Goal: Task Accomplishment & Management: Use online tool/utility

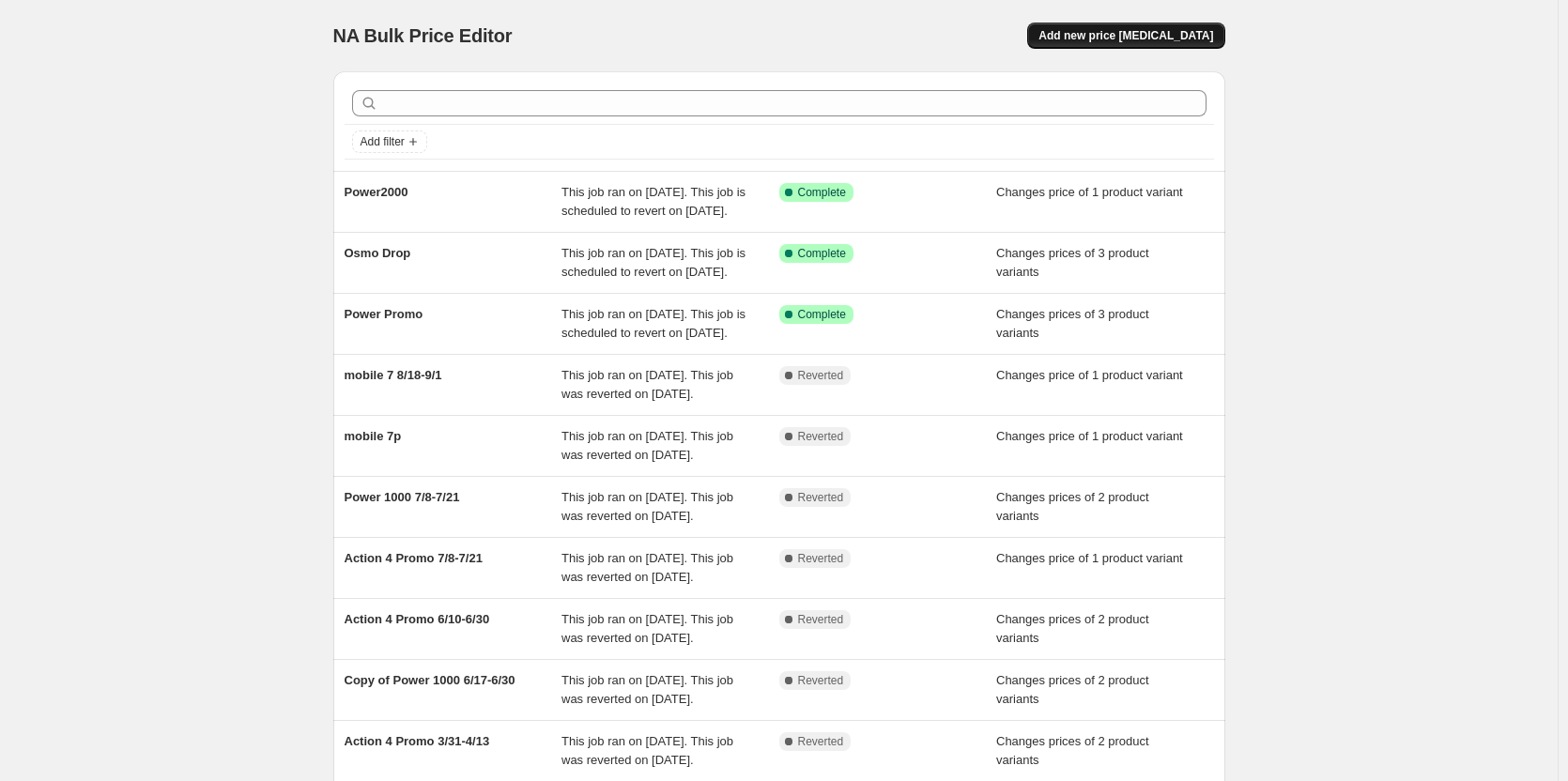
click at [1166, 31] on span "Add new price [MEDICAL_DATA]" at bounding box center [1125, 36] width 175 height 15
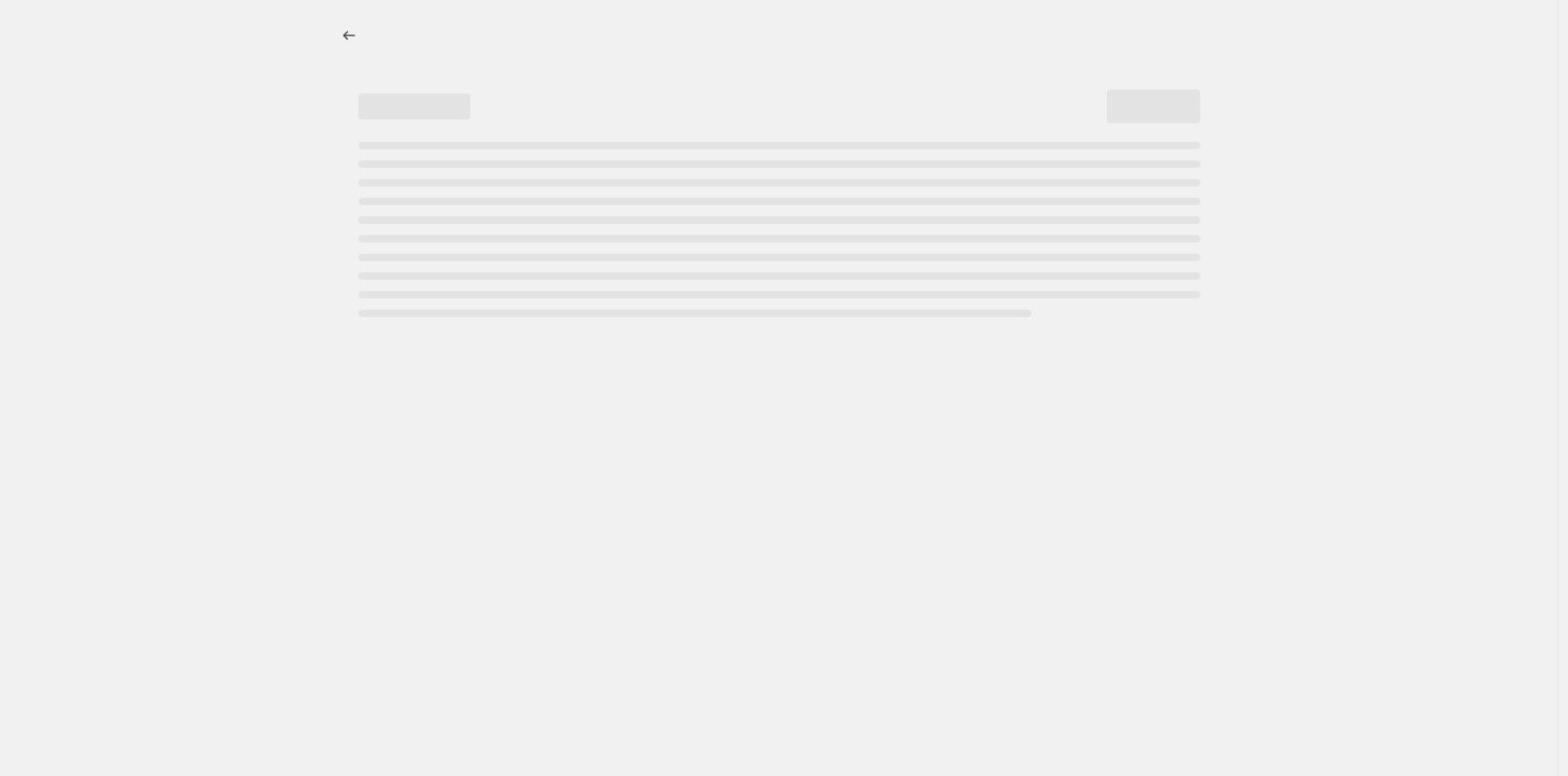
select select "percentage"
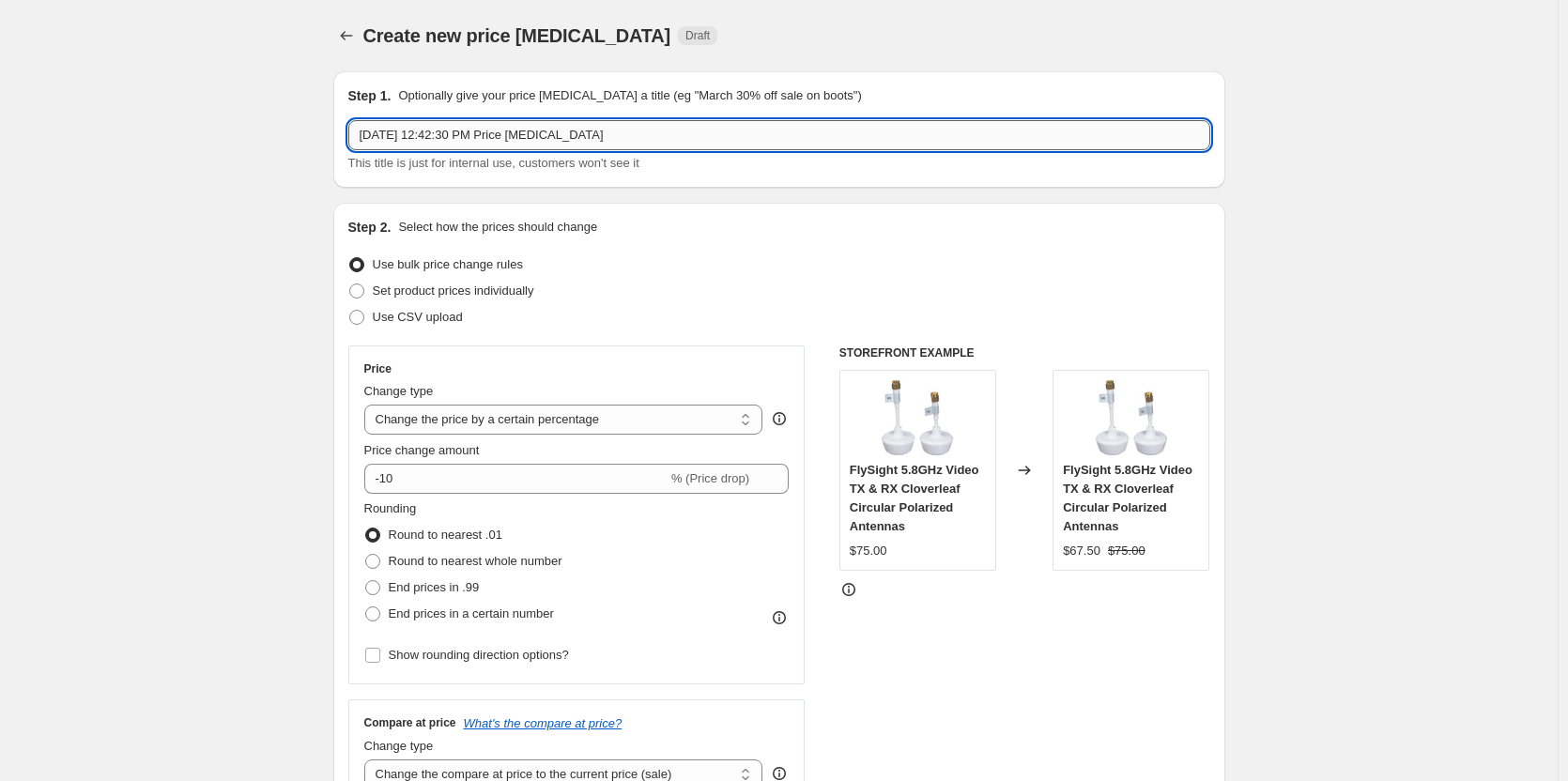
click at [447, 135] on input "[DATE] 12:42:30 PM Price [MEDICAL_DATA]" at bounding box center [779, 135] width 862 height 31
click at [444, 137] on input "[DATE] 12:42:30 PM Price [MEDICAL_DATA]" at bounding box center [779, 135] width 862 height 31
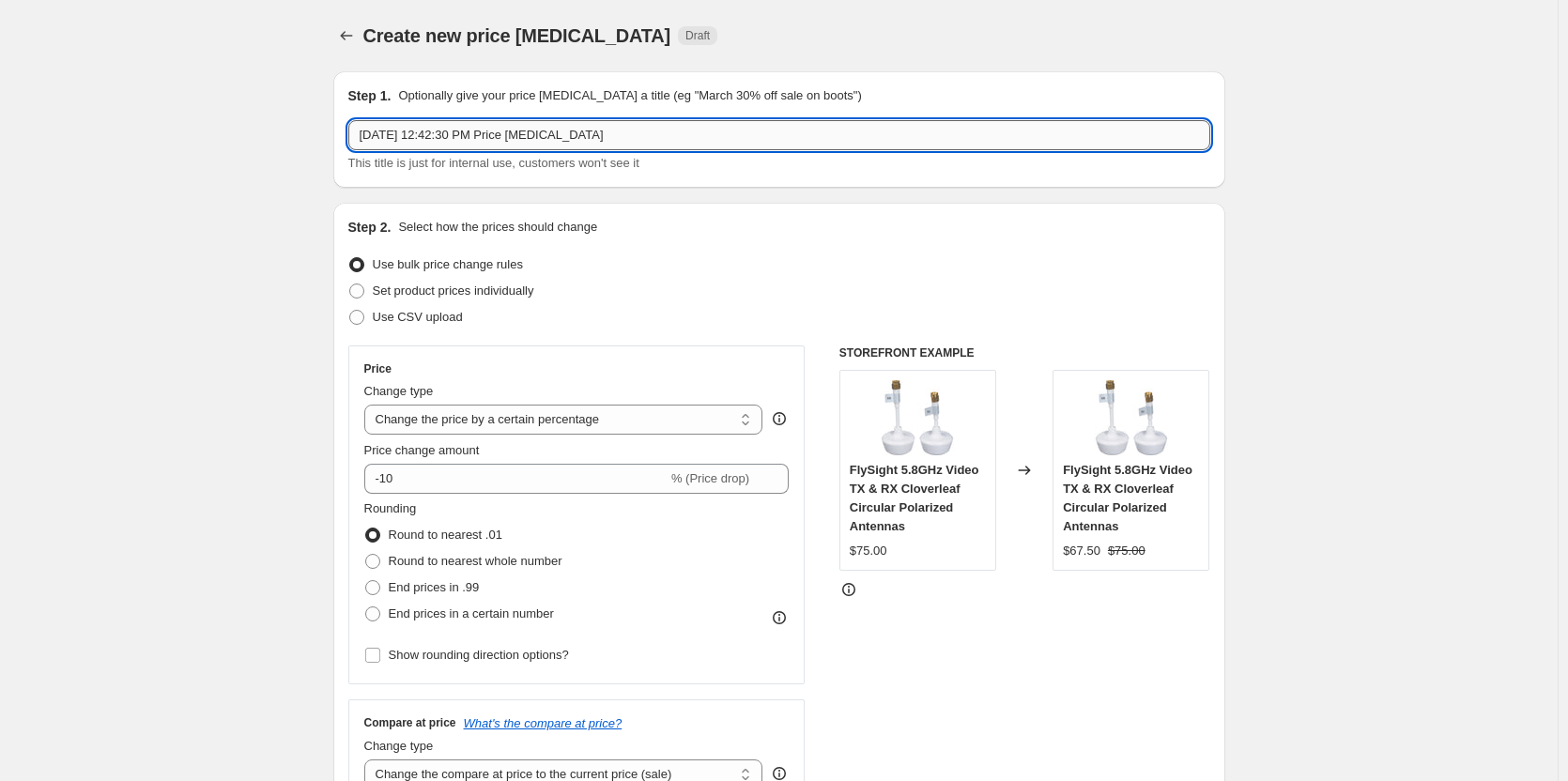
type input "<"
type input "Mic 2 Combo"
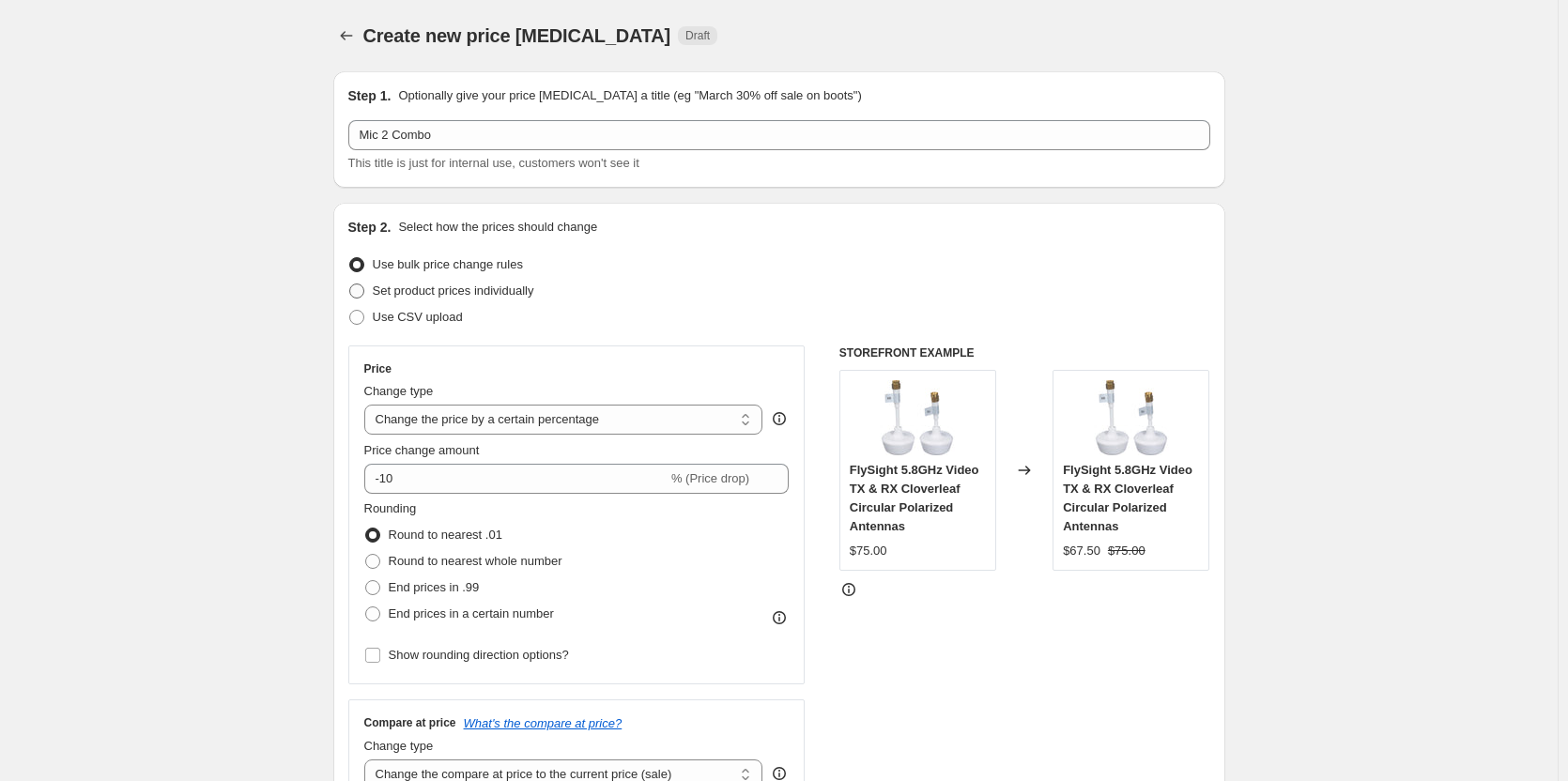
click at [359, 291] on span at bounding box center [357, 291] width 15 height 15
click at [350, 284] on input "Set product prices individually" at bounding box center [349, 283] width 1 height 1
radio input "true"
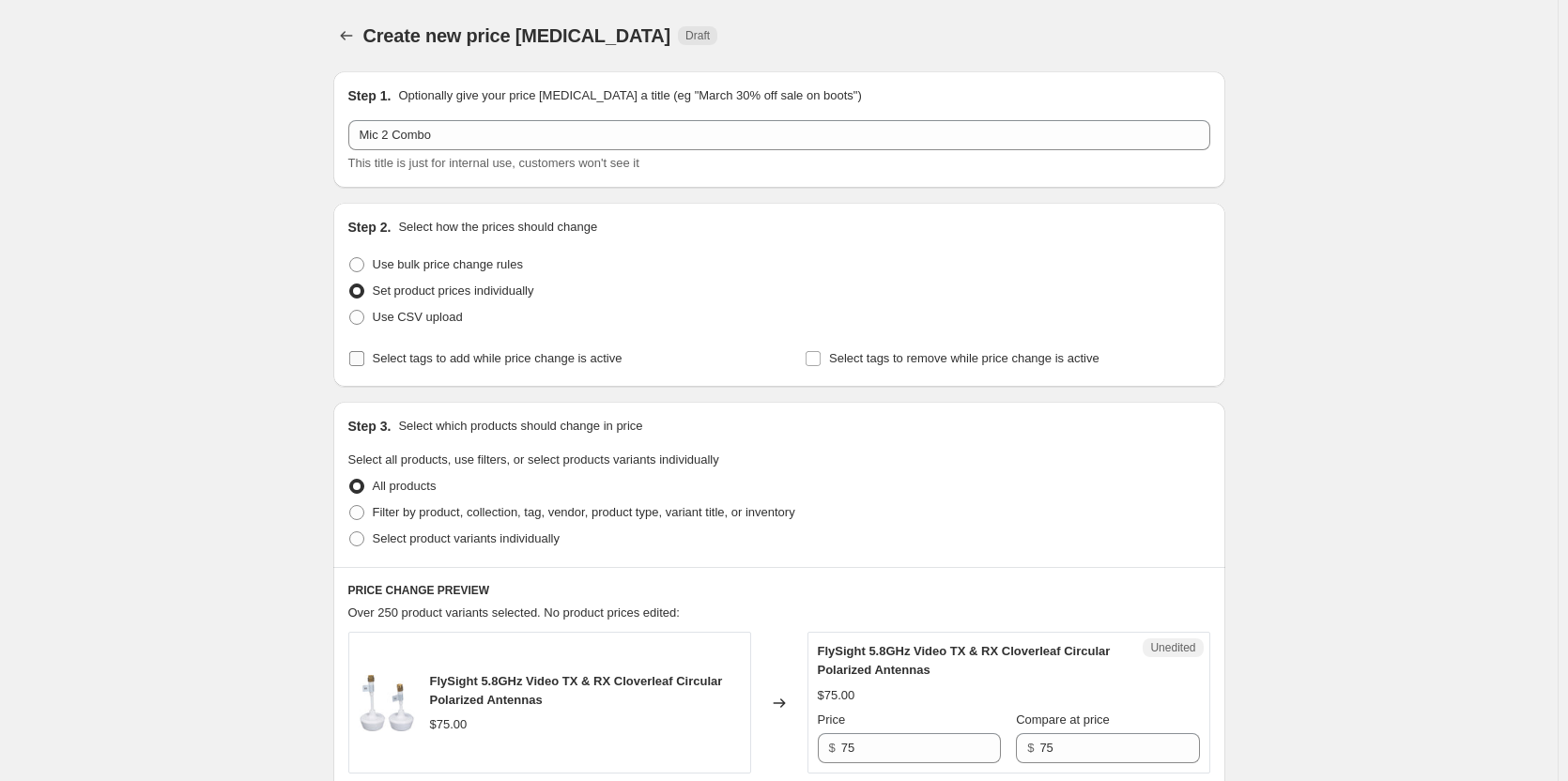
click at [376, 360] on label "Select tags to add while price change is active" at bounding box center [485, 359] width 274 height 27
click at [364, 360] on input "Select tags to add while price change is active" at bounding box center [357, 359] width 15 height 15
checkbox input "true"
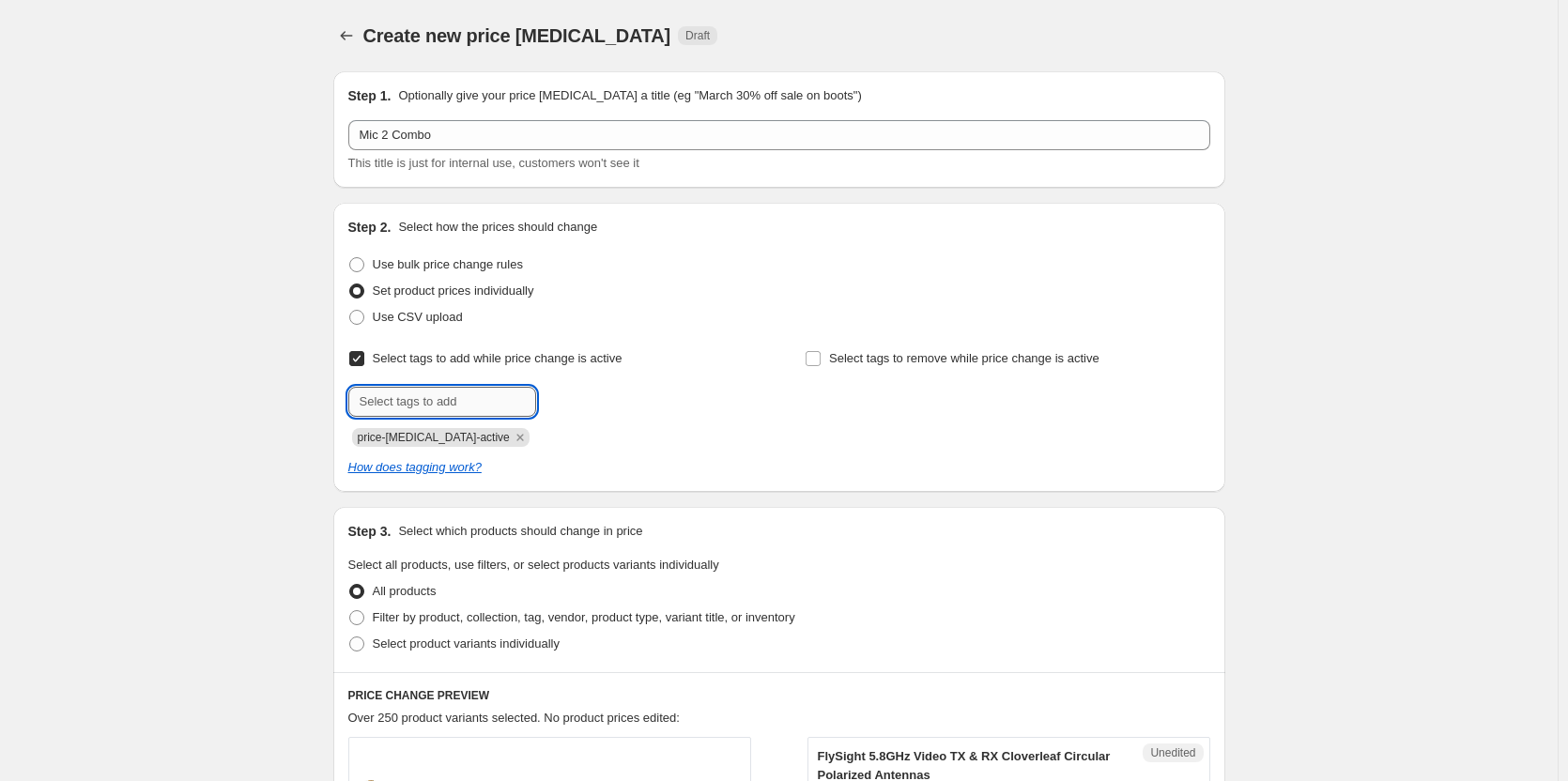
click at [441, 393] on input "text" at bounding box center [442, 402] width 188 height 31
type input "topproducts"
click at [512, 441] on icon "Remove price-change-job-active" at bounding box center [521, 438] width 17 height 17
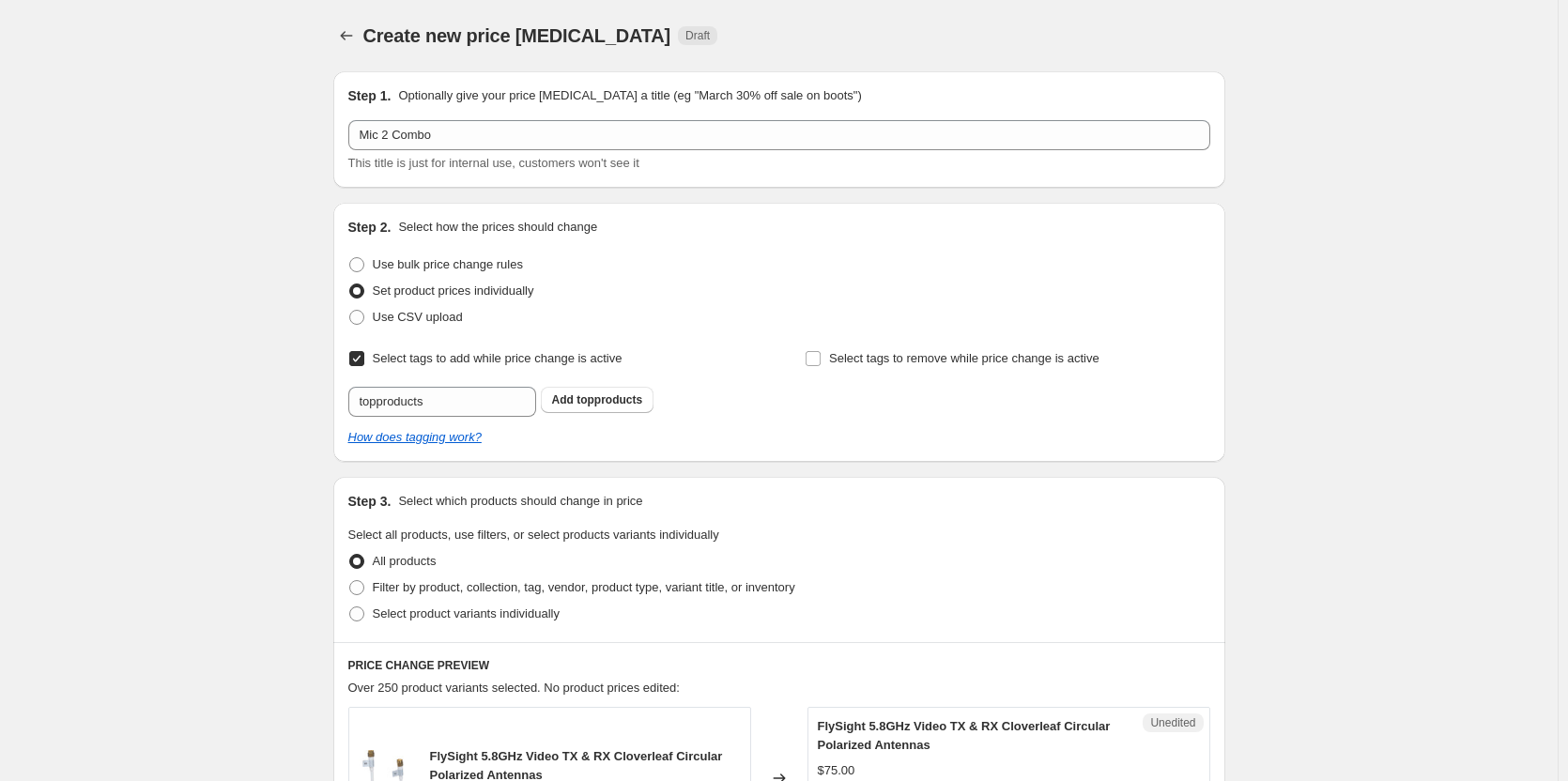
click at [587, 403] on span "topproducts" at bounding box center [609, 401] width 66 height 13
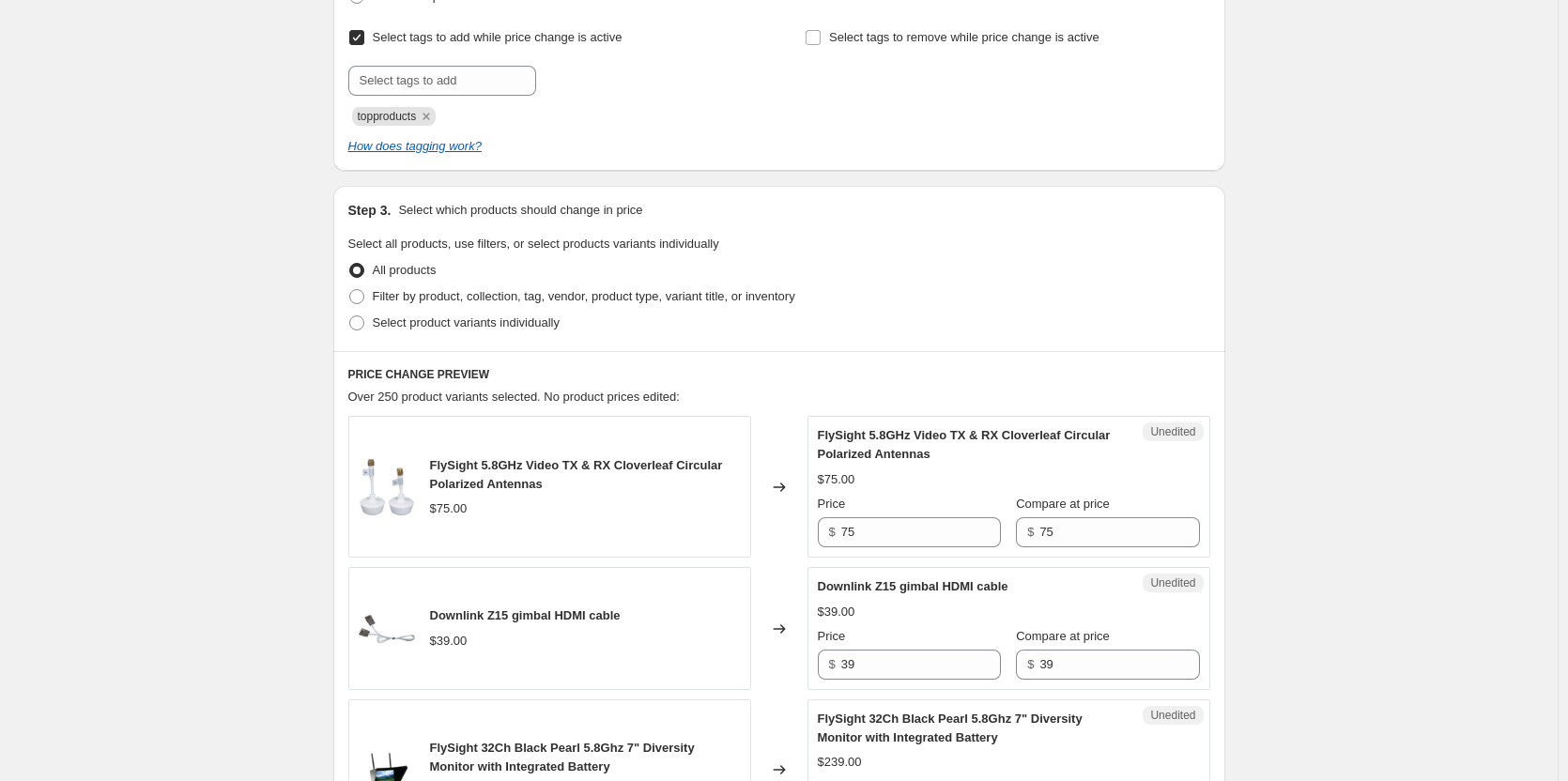
scroll to position [376, 0]
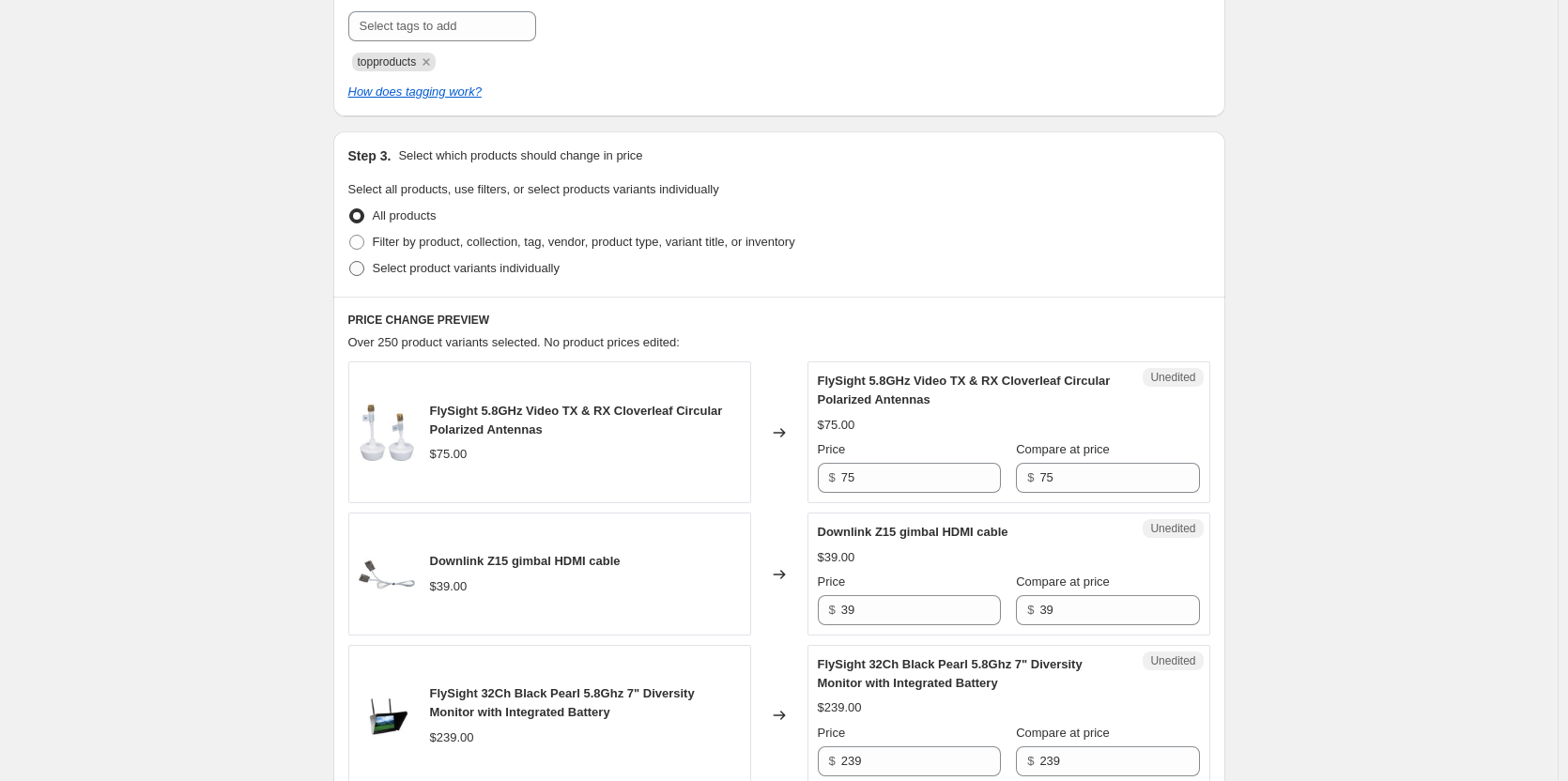
click at [360, 268] on span at bounding box center [357, 269] width 15 height 15
click at [350, 262] on input "Select product variants individually" at bounding box center [349, 261] width 1 height 1
radio input "true"
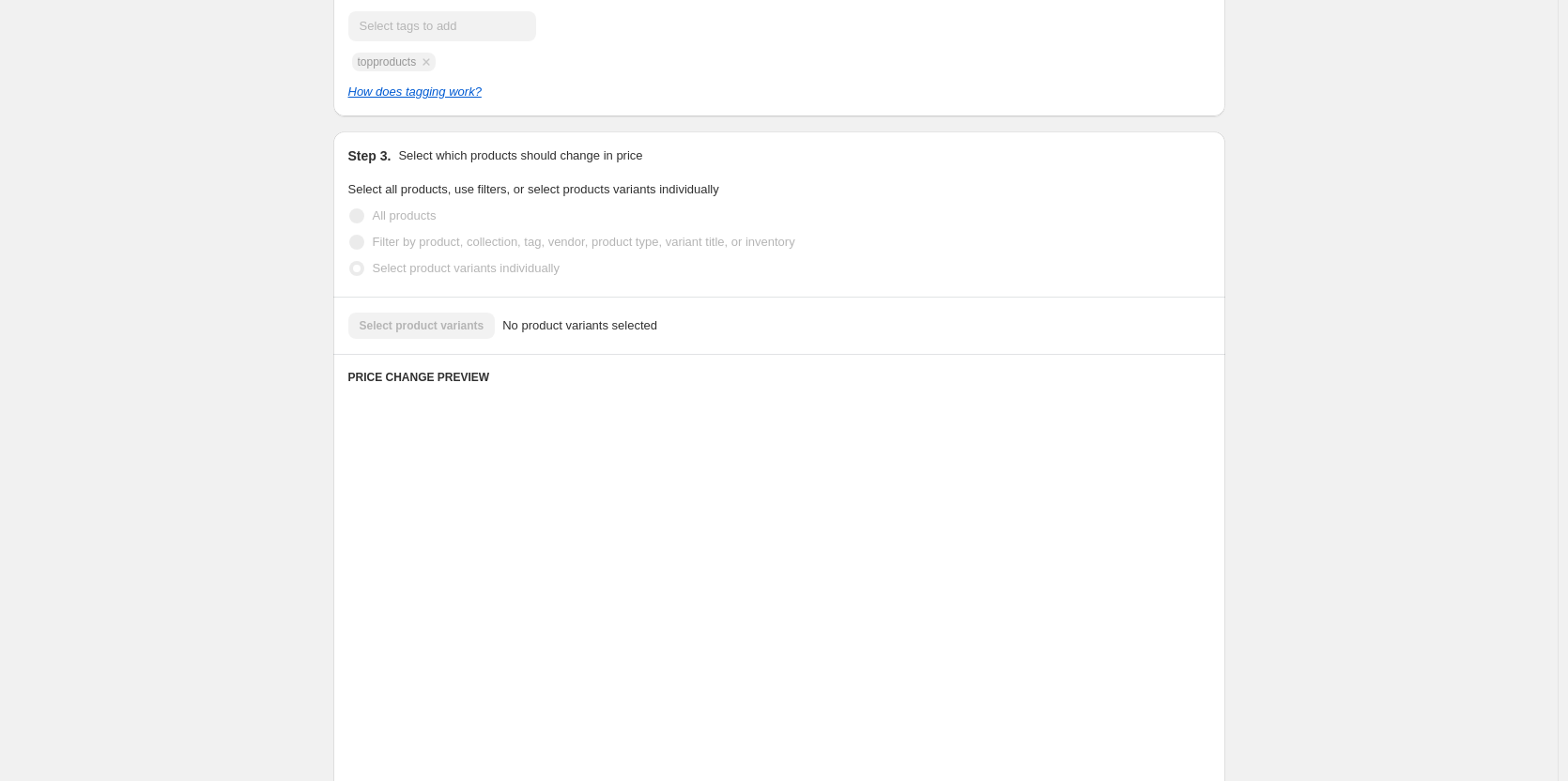
scroll to position [310, 0]
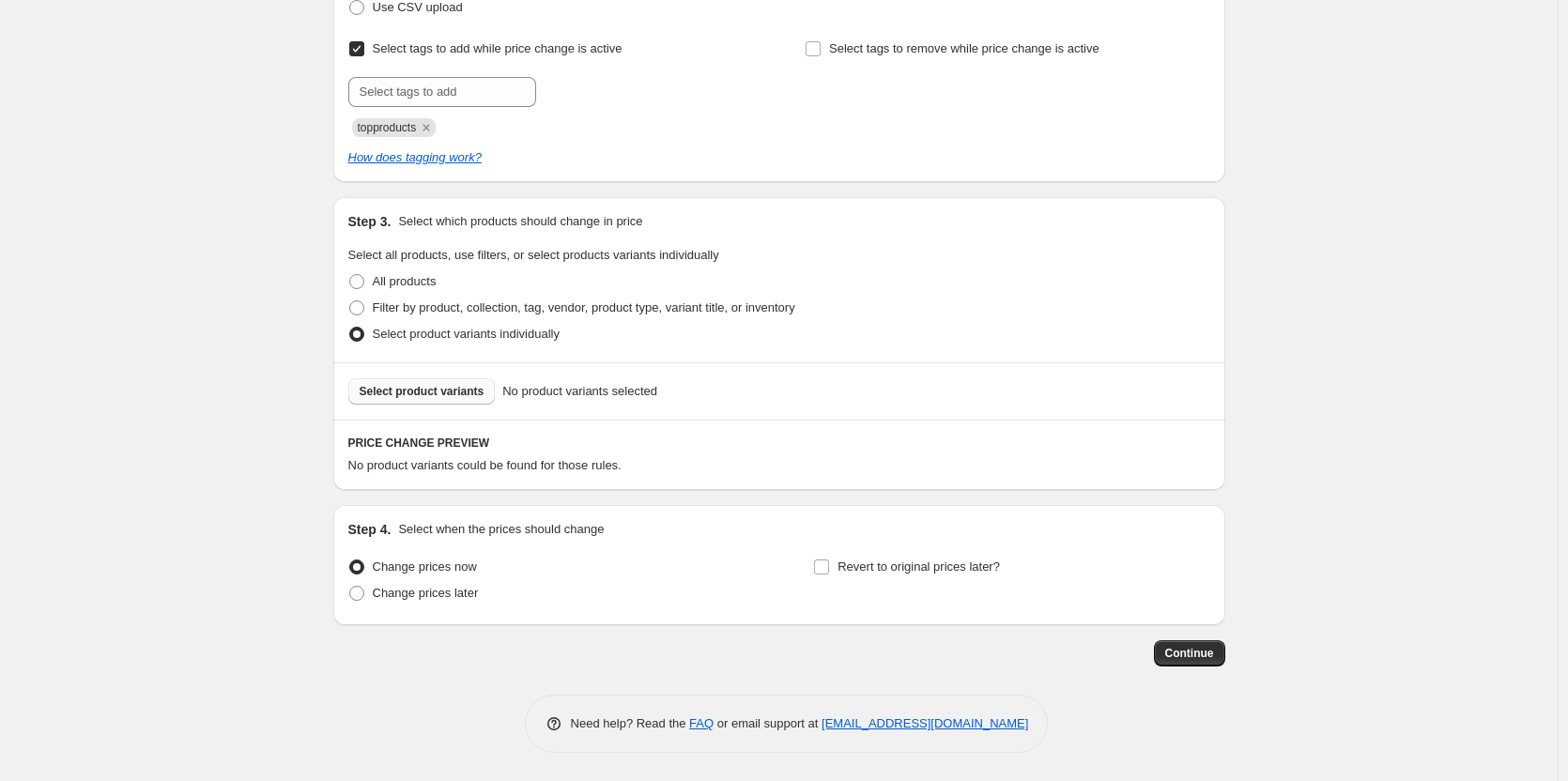
click at [444, 394] on span "Select product variants" at bounding box center [422, 392] width 125 height 15
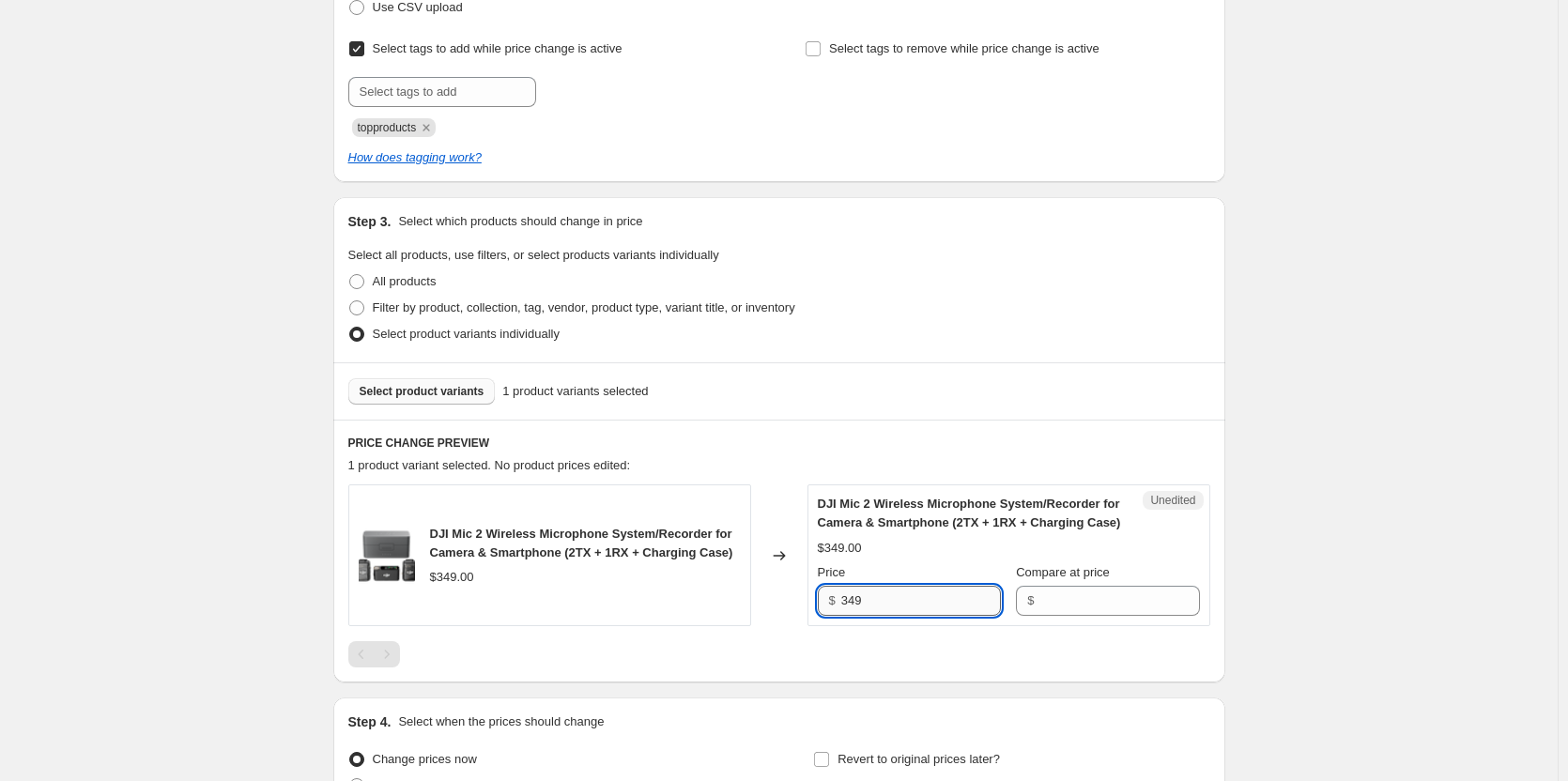
click at [936, 605] on input "349" at bounding box center [920, 601] width 159 height 31
type input "269"
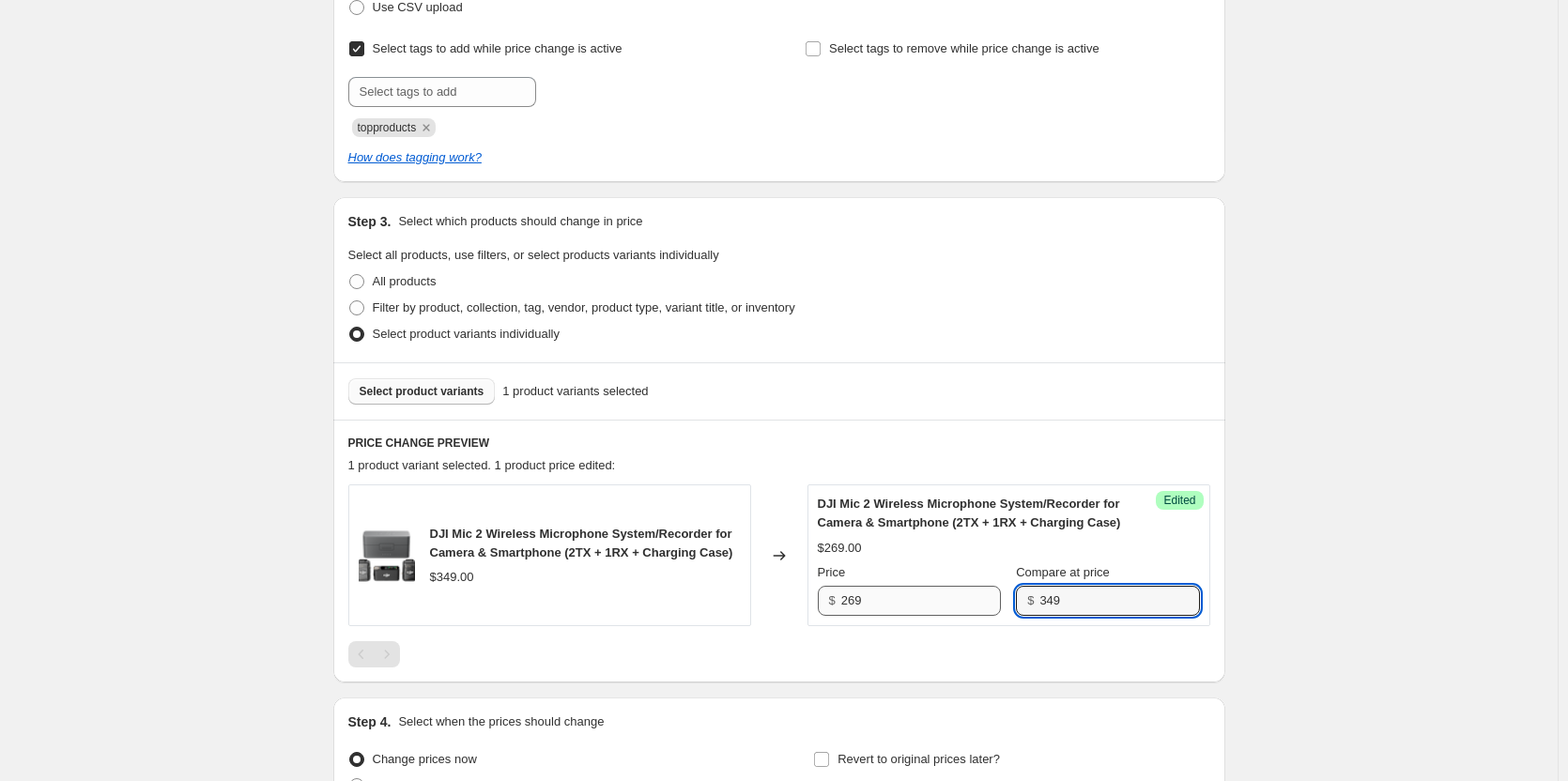
type input "349"
click at [412, 391] on span "Select product variants" at bounding box center [422, 392] width 125 height 15
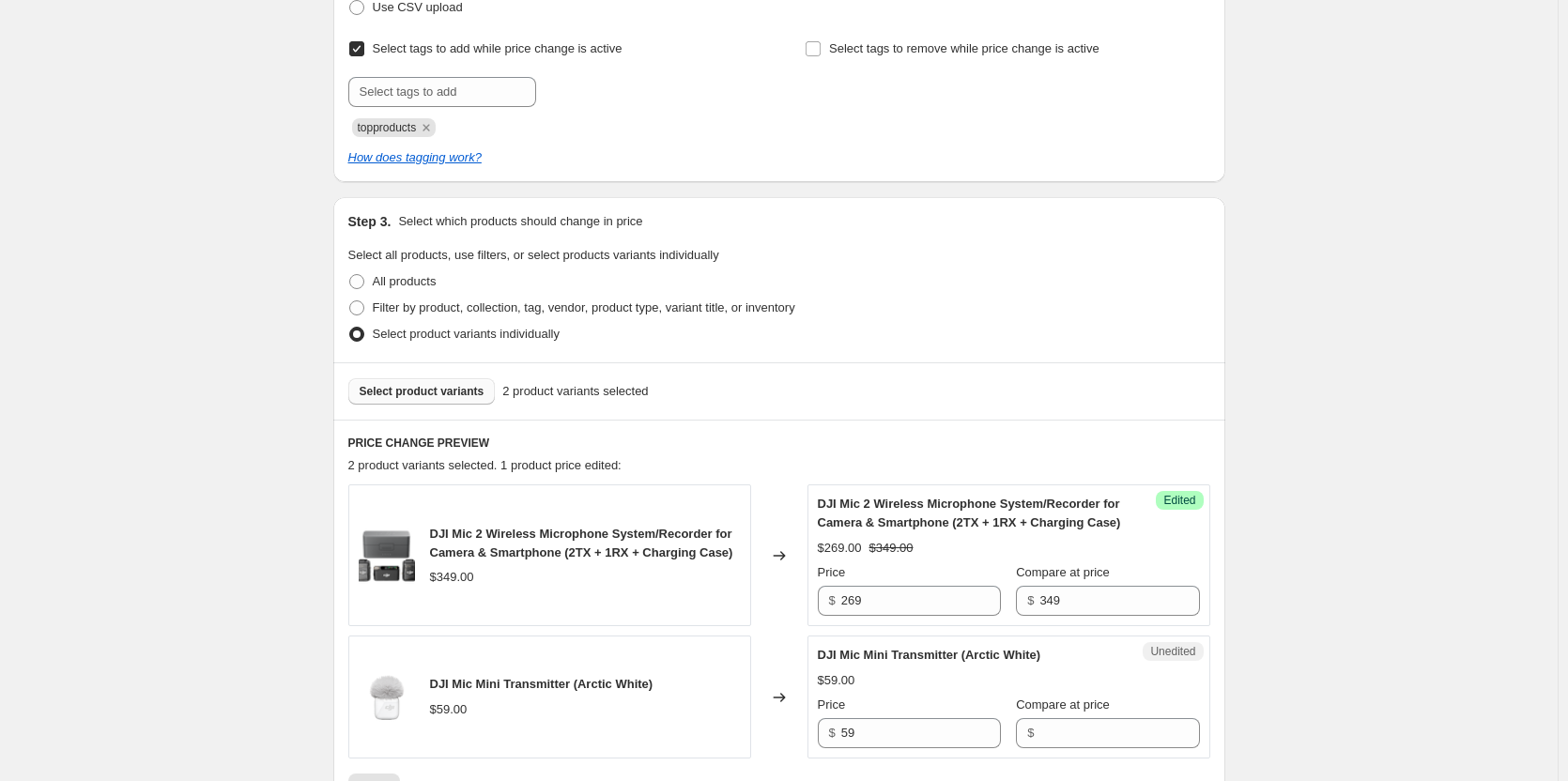
scroll to position [403, 0]
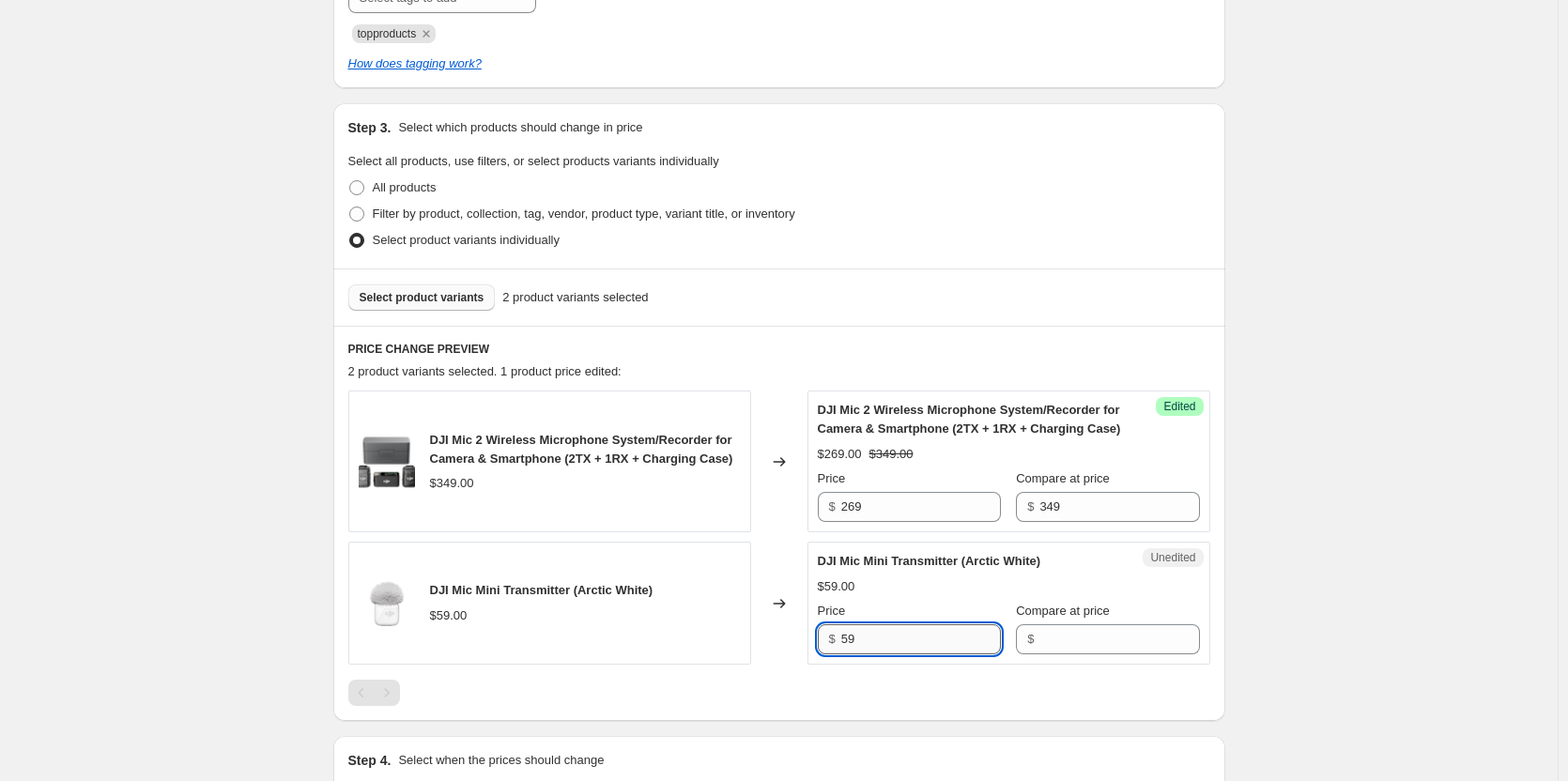
click at [921, 637] on input "59" at bounding box center [920, 640] width 159 height 31
type input "39"
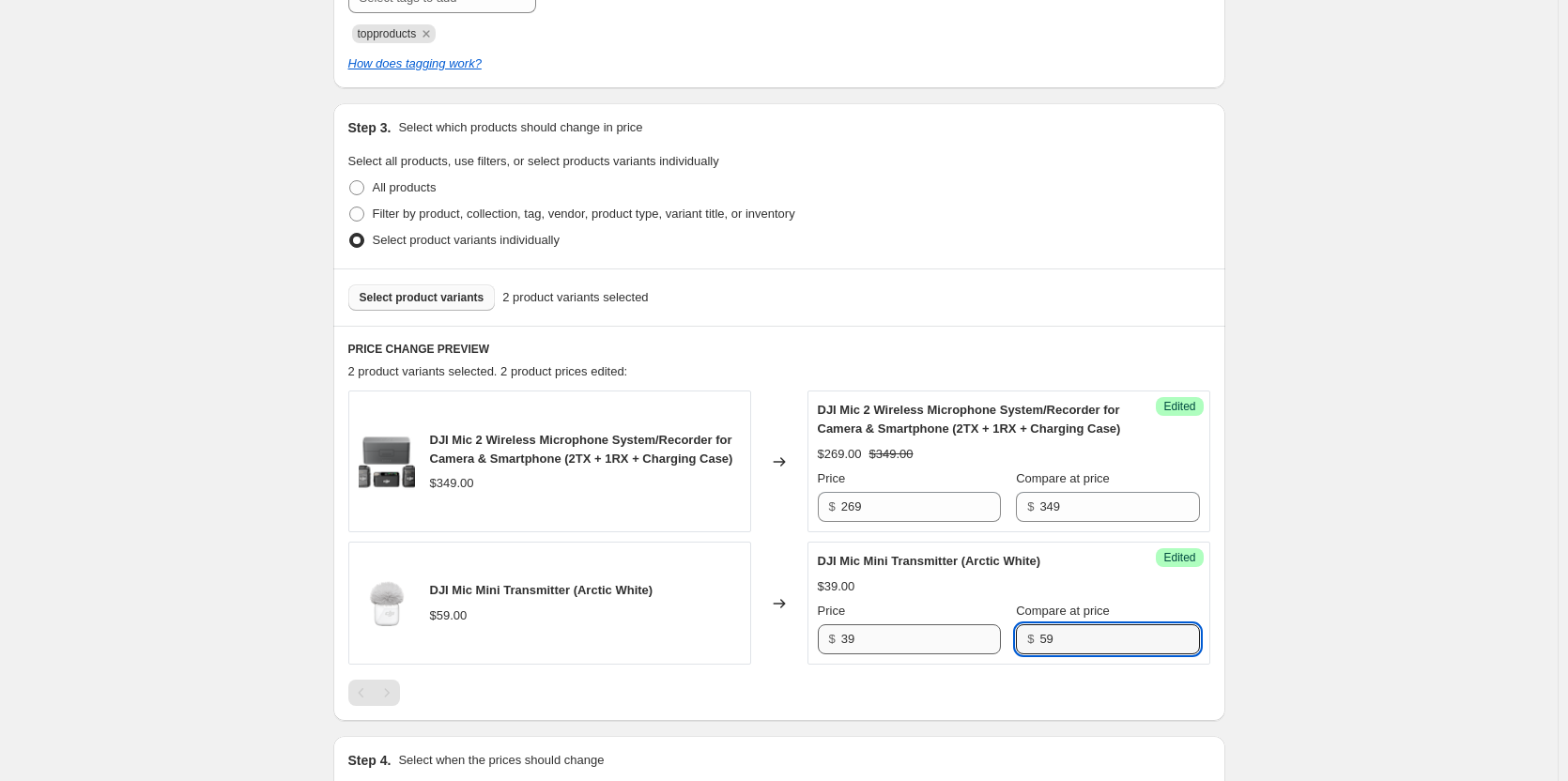
type input "59"
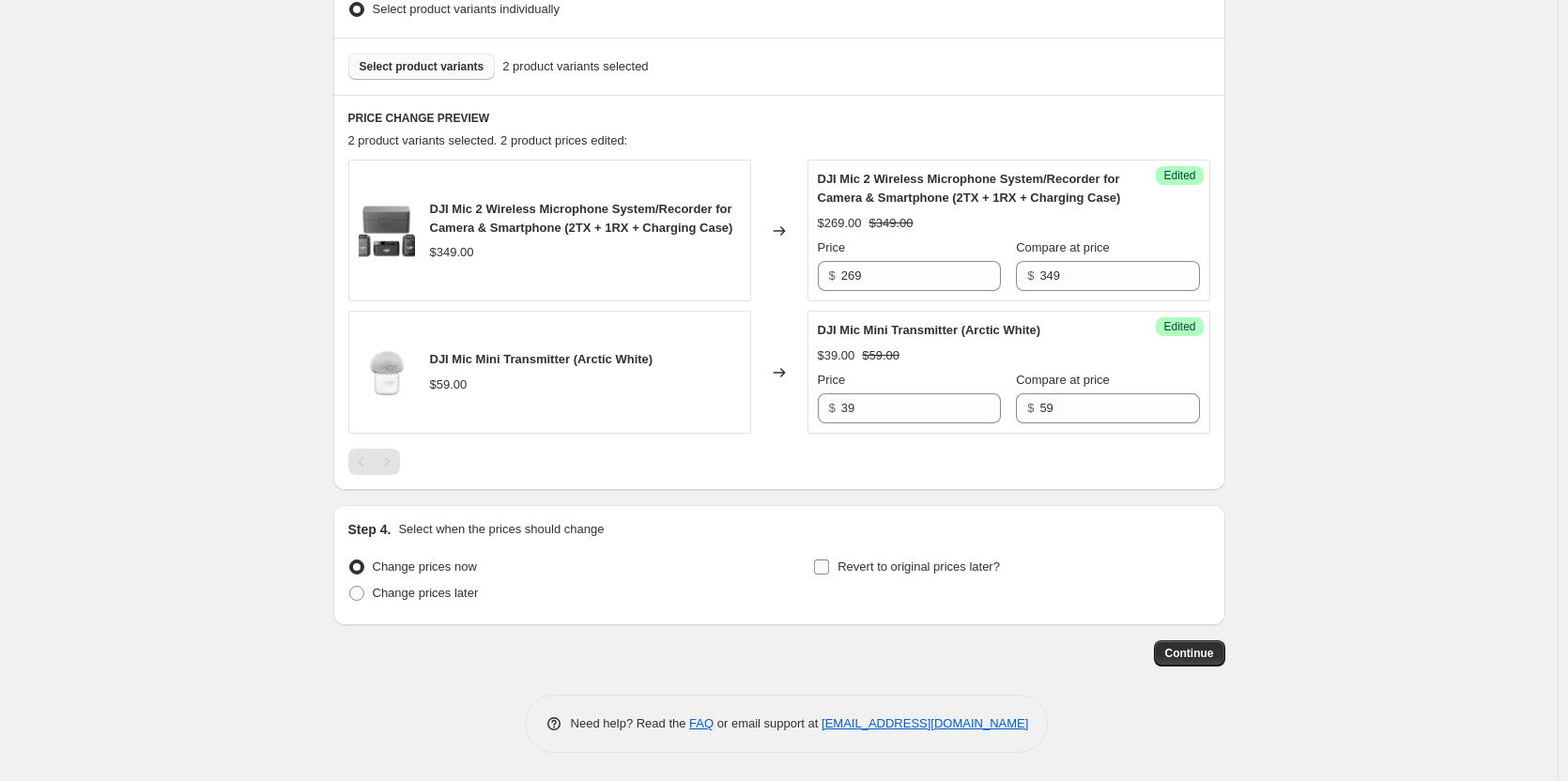
click at [827, 570] on input "Revert to original prices later?" at bounding box center [822, 567] width 15 height 15
checkbox input "true"
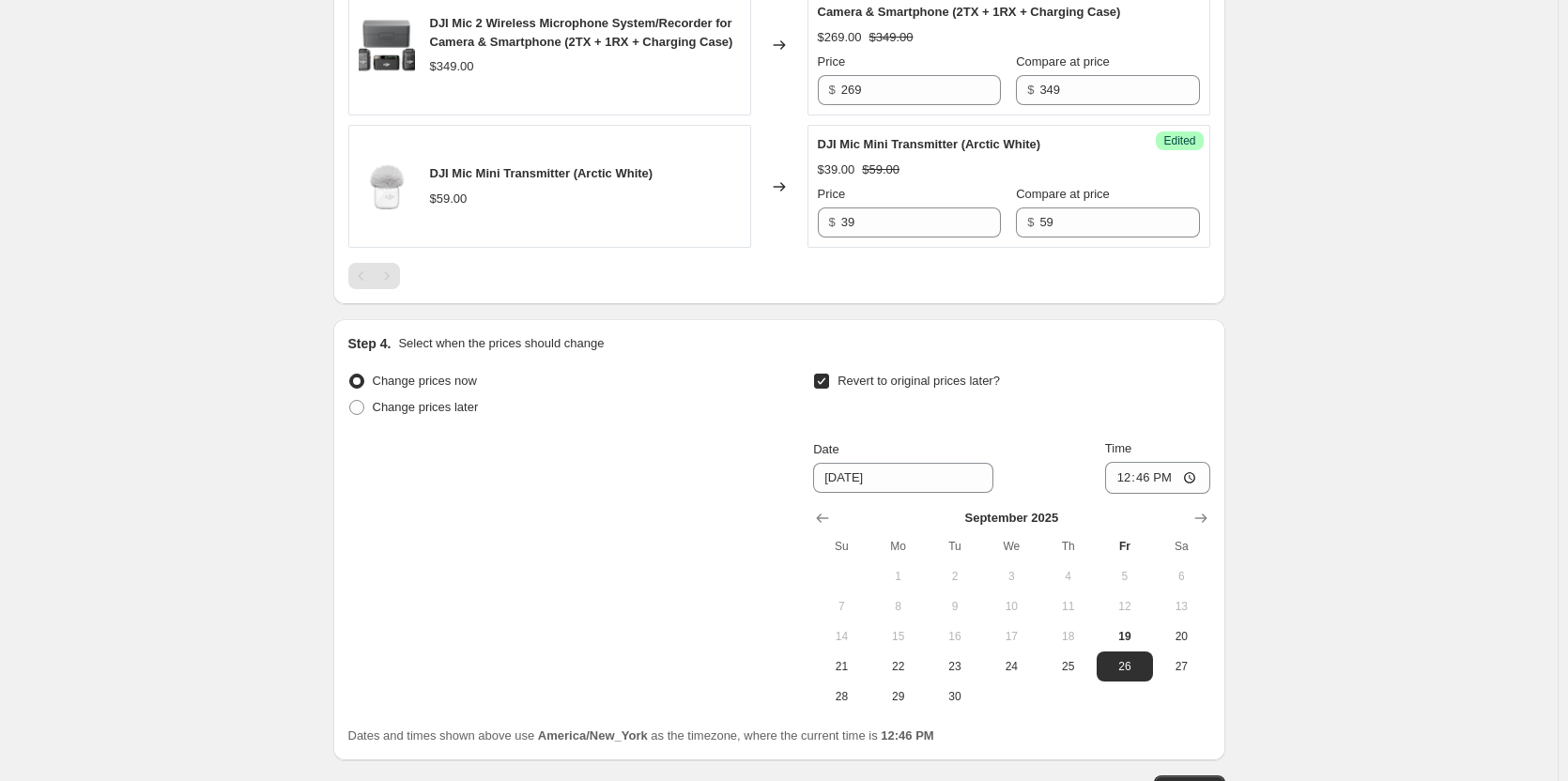
scroll to position [822, 0]
click at [856, 700] on span "28" at bounding box center [840, 695] width 41 height 15
type input "[DATE]"
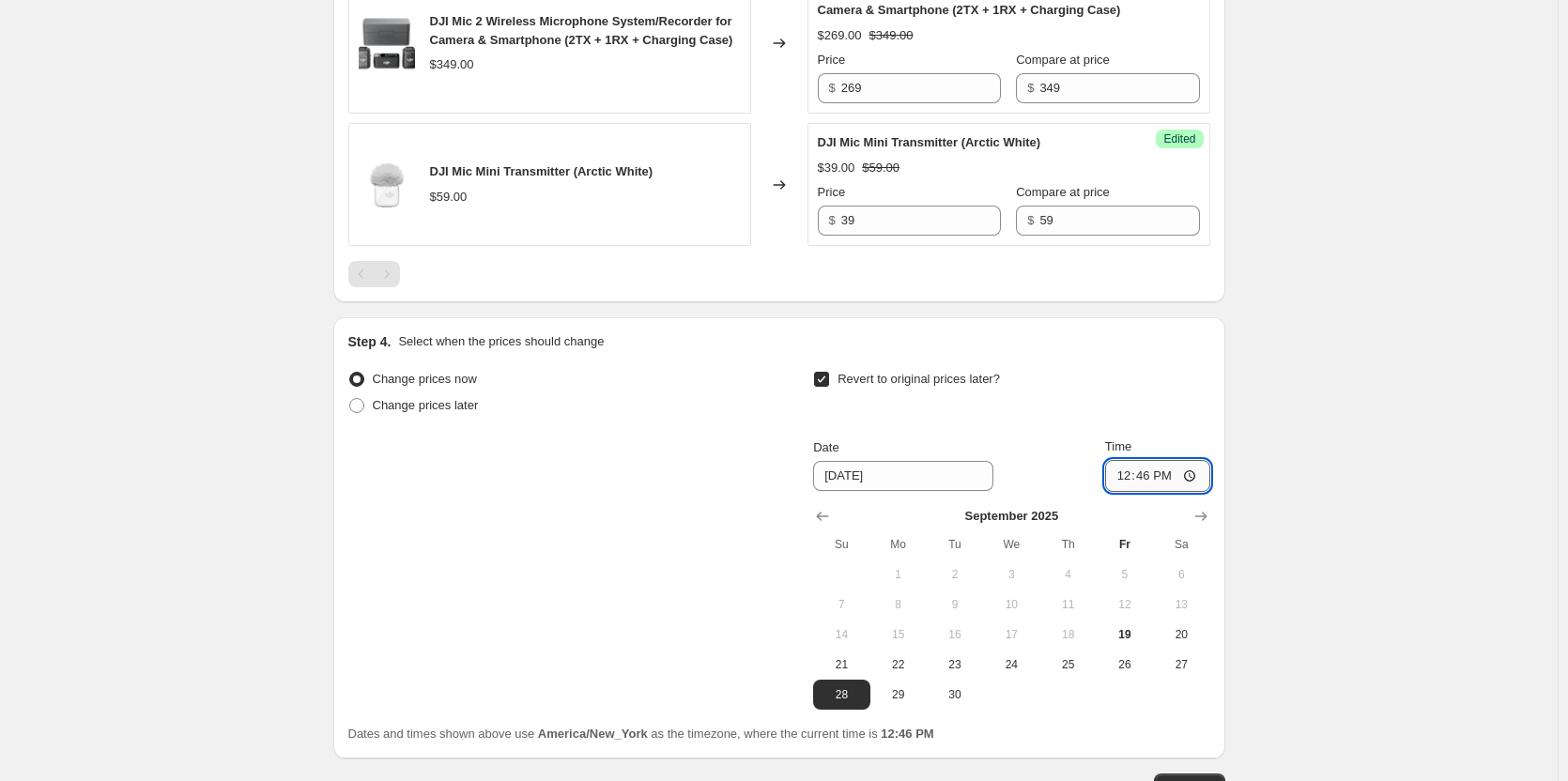
click at [1129, 483] on input "12:46" at bounding box center [1158, 475] width 105 height 31
type input "23:59"
click at [1371, 404] on div "Create new price [MEDICAL_DATA]. This page is ready Create new price [MEDICAL_D…" at bounding box center [778, 46] width 1558 height 1737
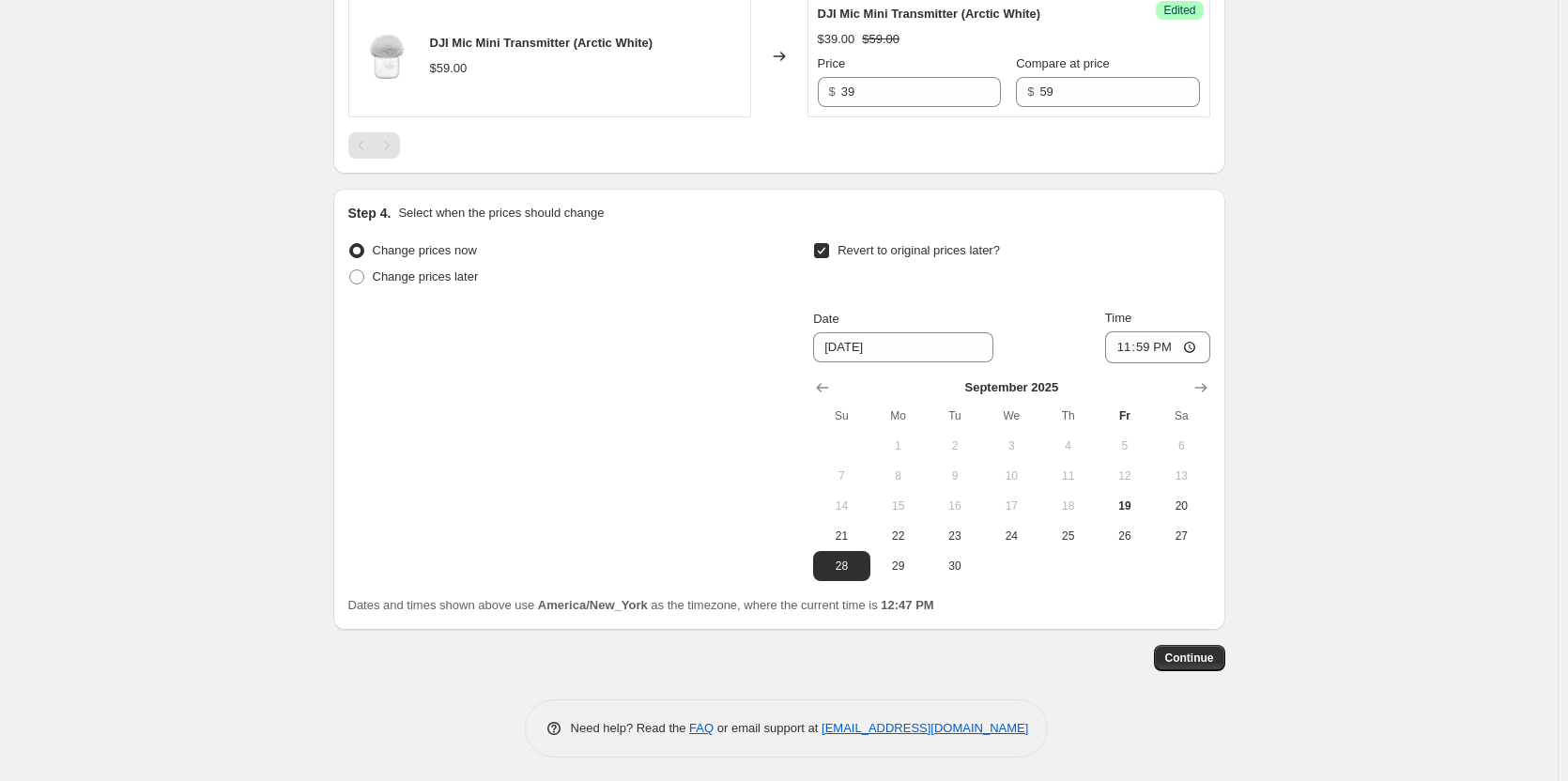
scroll to position [956, 0]
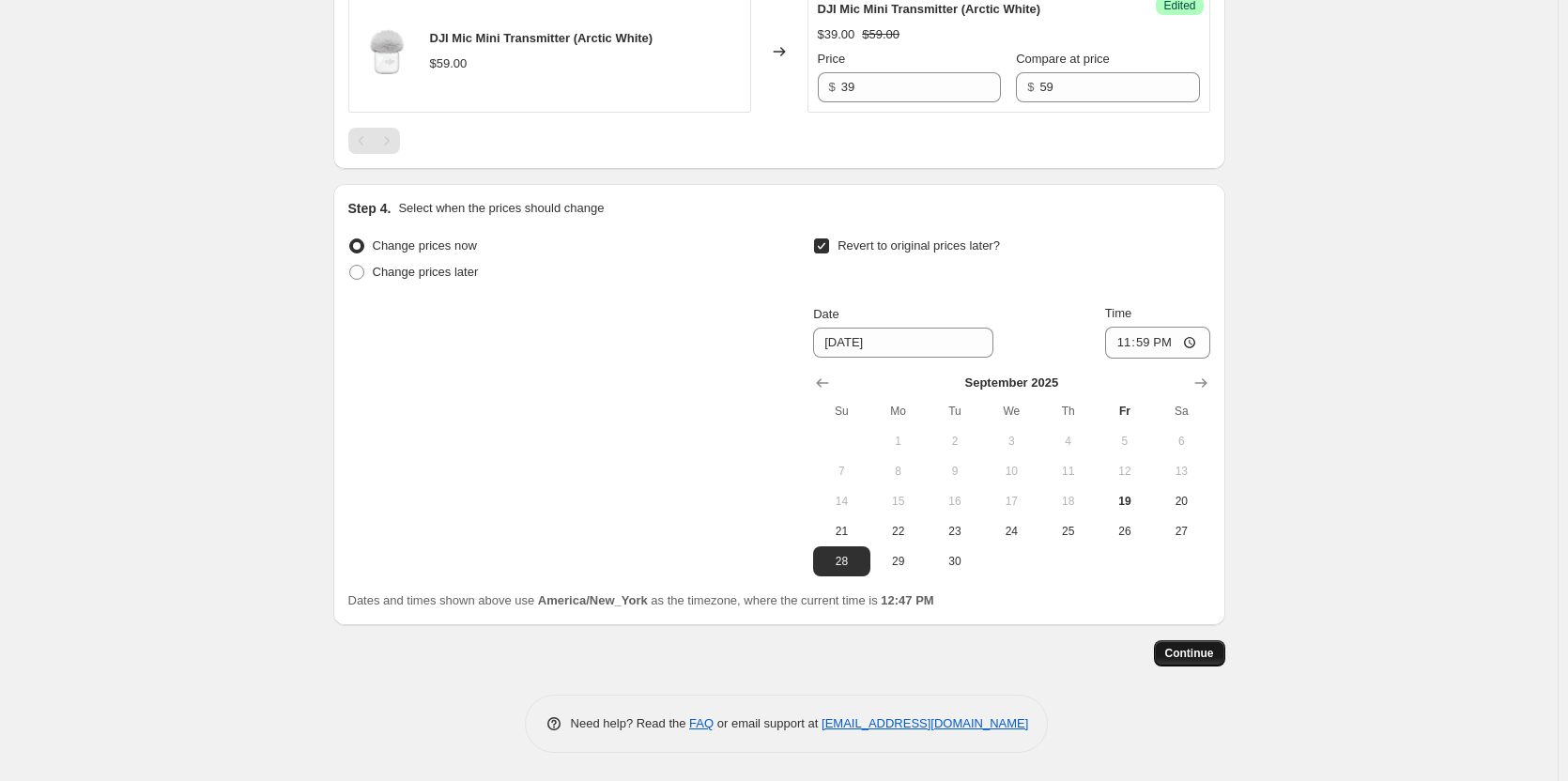
click at [1191, 658] on span "Continue" at bounding box center [1189, 653] width 49 height 15
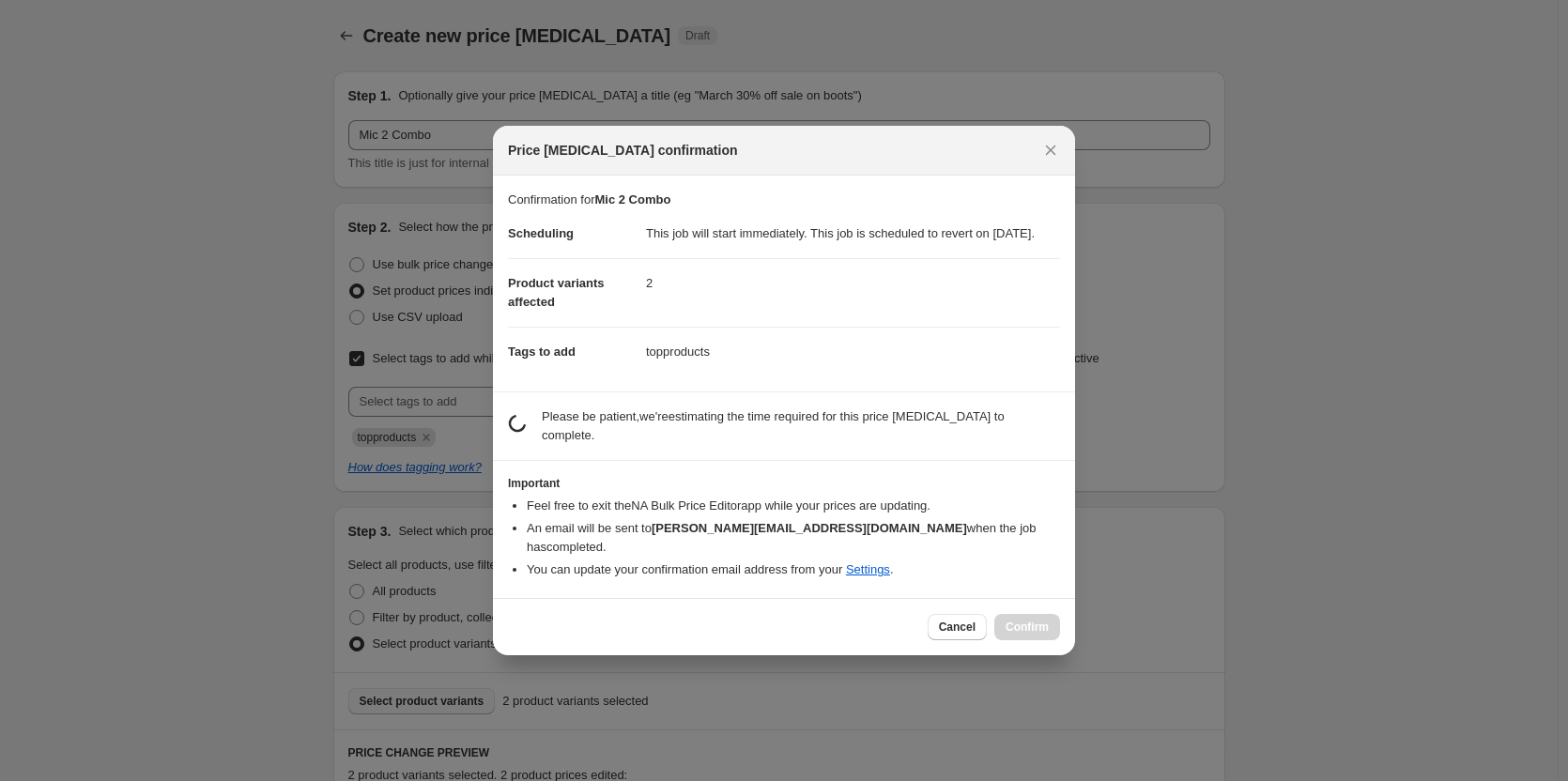
scroll to position [0, 0]
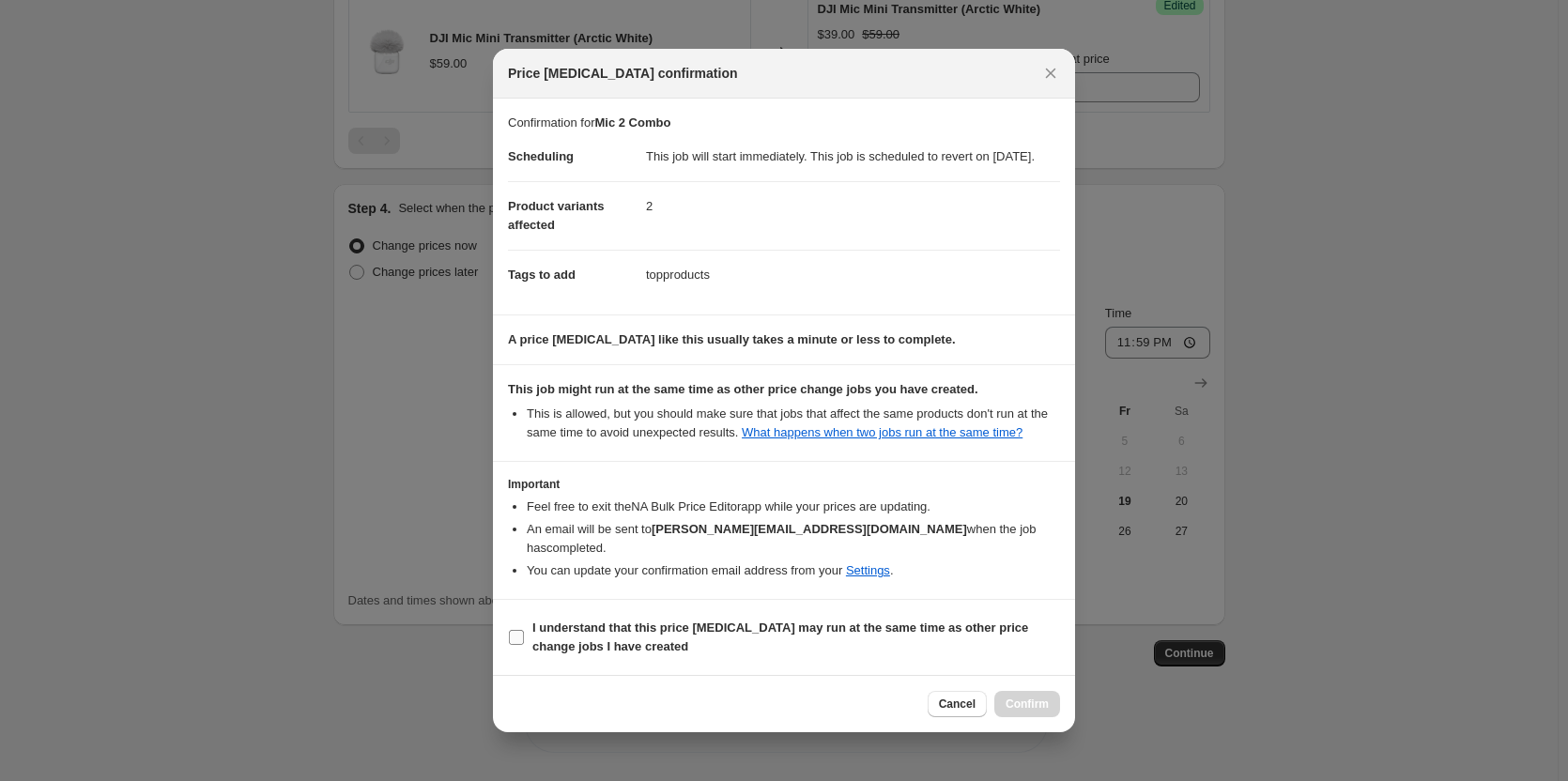
click at [522, 634] on input "I understand that this price [MEDICAL_DATA] may run at the same time as other p…" at bounding box center [517, 638] width 15 height 15
checkbox input "true"
click at [1037, 709] on span "Confirm" at bounding box center [1026, 705] width 43 height 15
